Goal: Information Seeking & Learning: Compare options

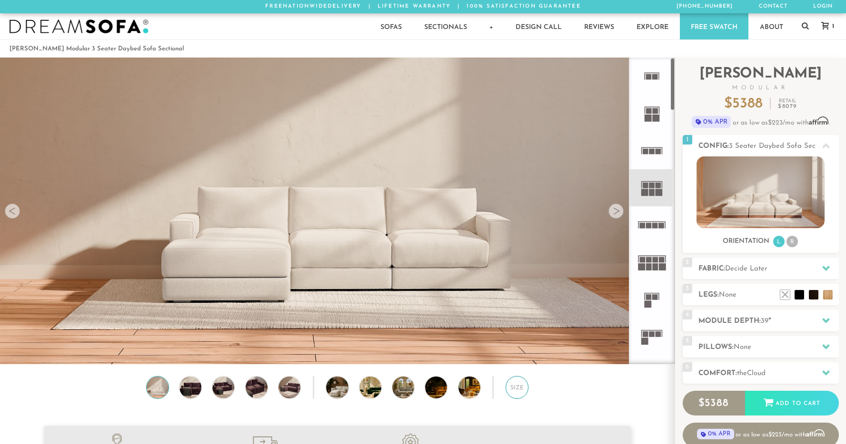
click at [518, 389] on div "Size" at bounding box center [516, 387] width 23 height 23
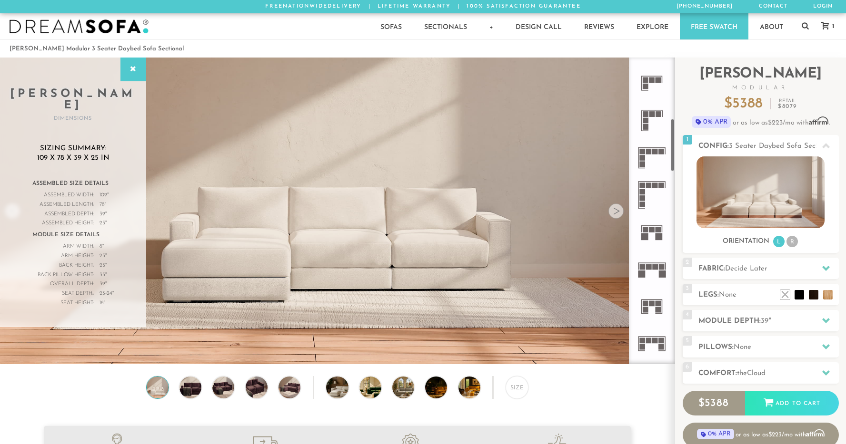
scroll to position [367, 0]
click at [654, 268] on rect at bounding box center [655, 266] width 6 height 6
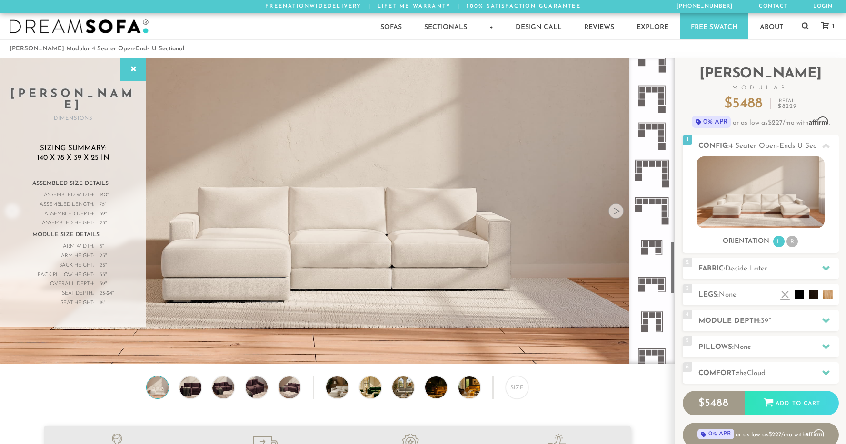
scroll to position [1061, 0]
click at [648, 128] on icon at bounding box center [651, 132] width 37 height 37
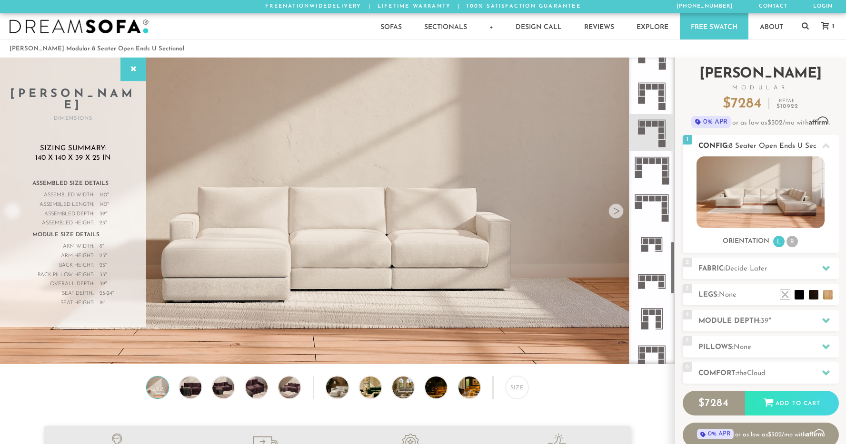
click at [729, 211] on img at bounding box center [760, 193] width 128 height 72
click at [653, 203] on icon at bounding box center [651, 207] width 37 height 37
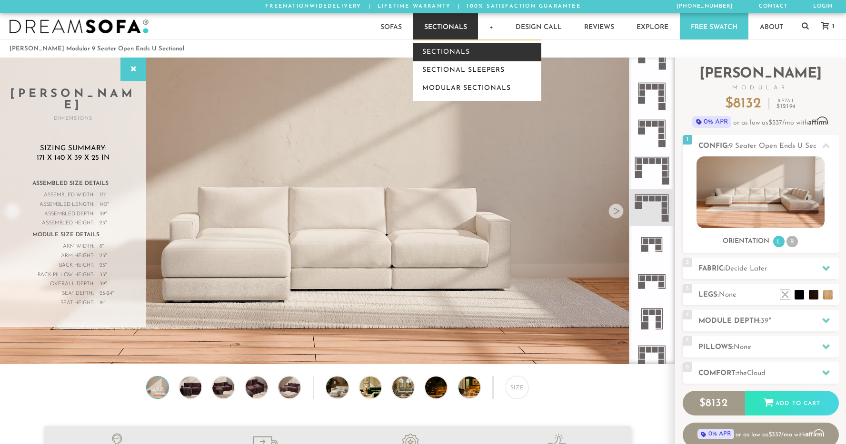
click at [443, 47] on link "Sectionals" at bounding box center [477, 52] width 128 height 18
